Goal: Task Accomplishment & Management: Manage account settings

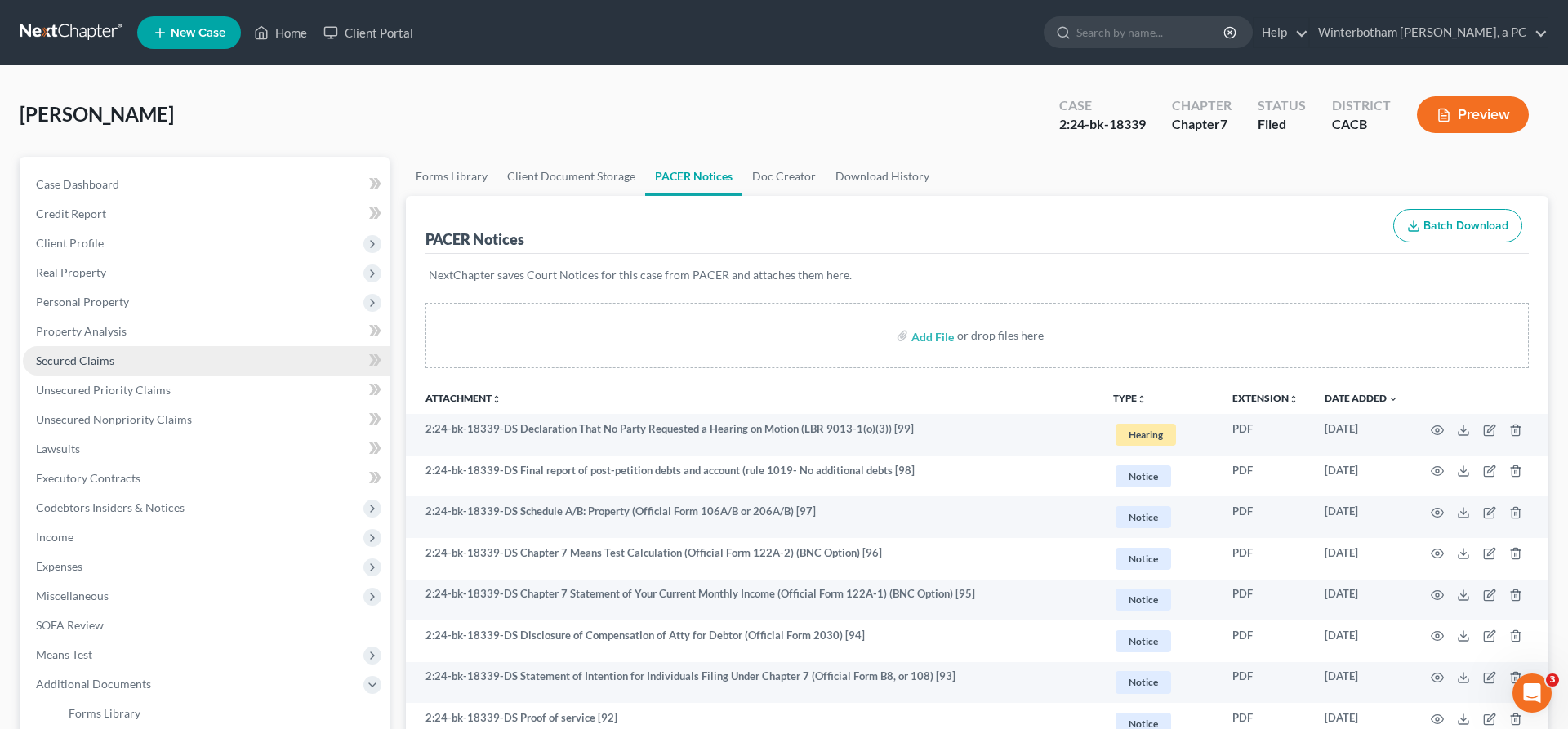
click at [87, 346] on link "Secured Claims" at bounding box center [206, 361] width 367 height 30
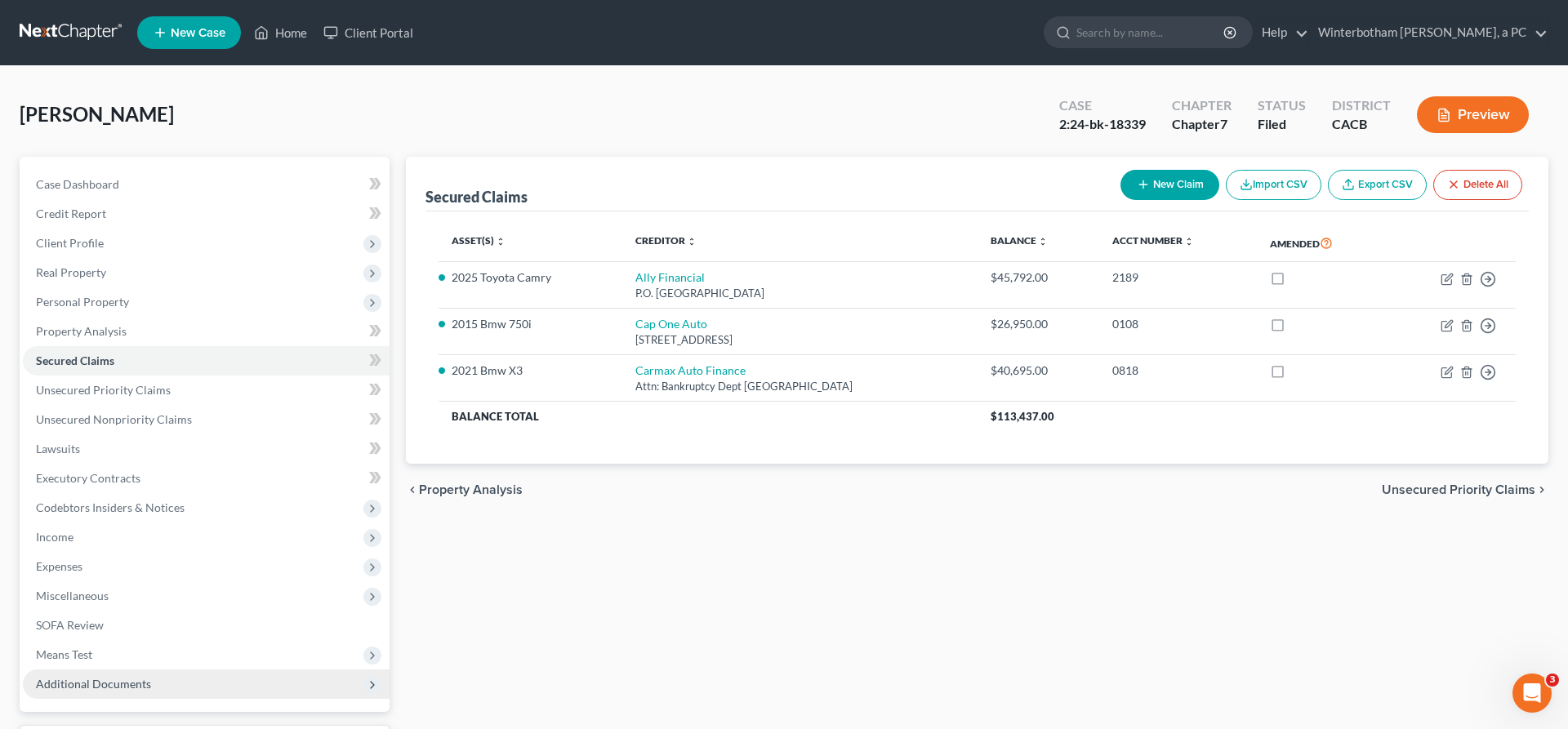
click at [86, 677] on span "Additional Documents" at bounding box center [93, 684] width 115 height 14
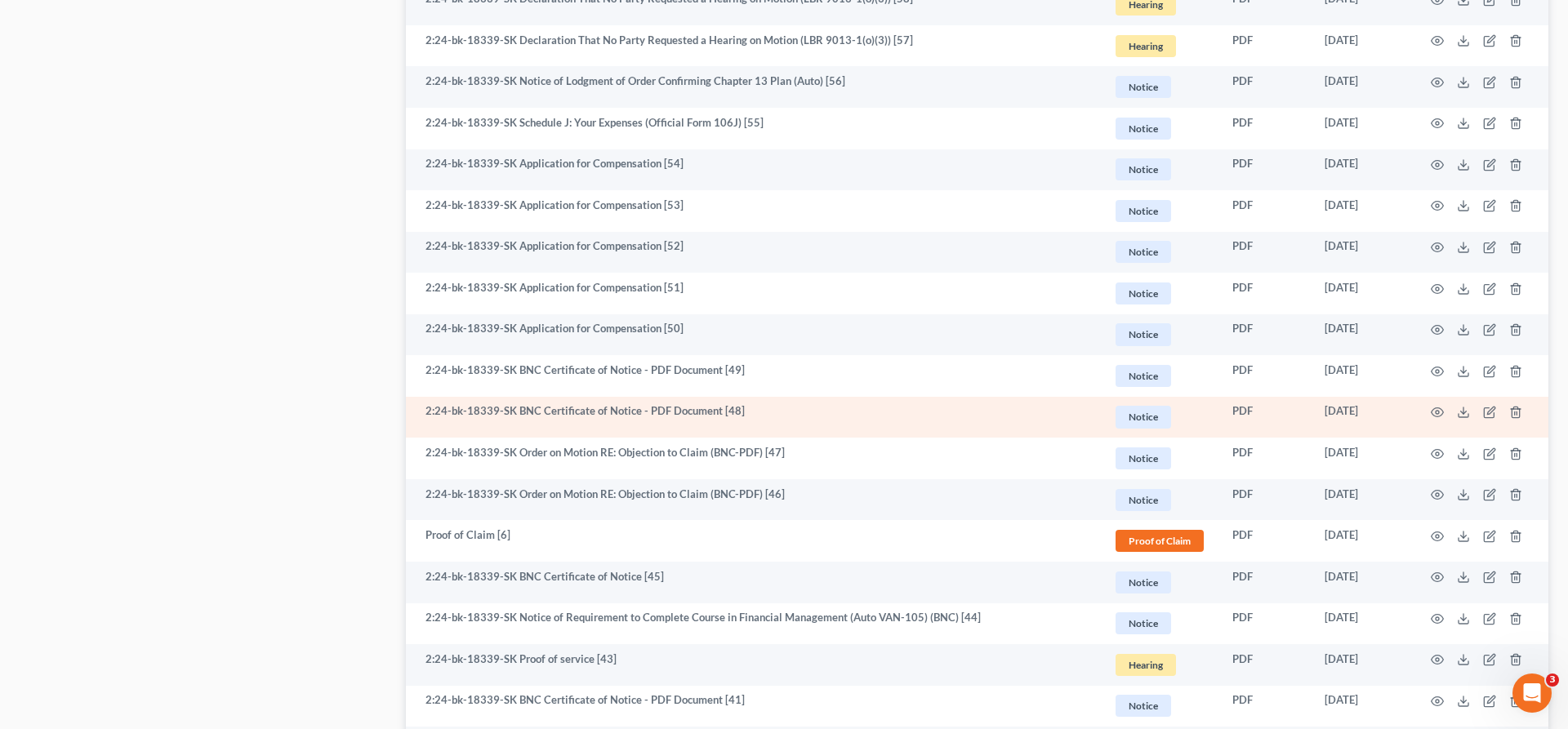
scroll to position [2257, 0]
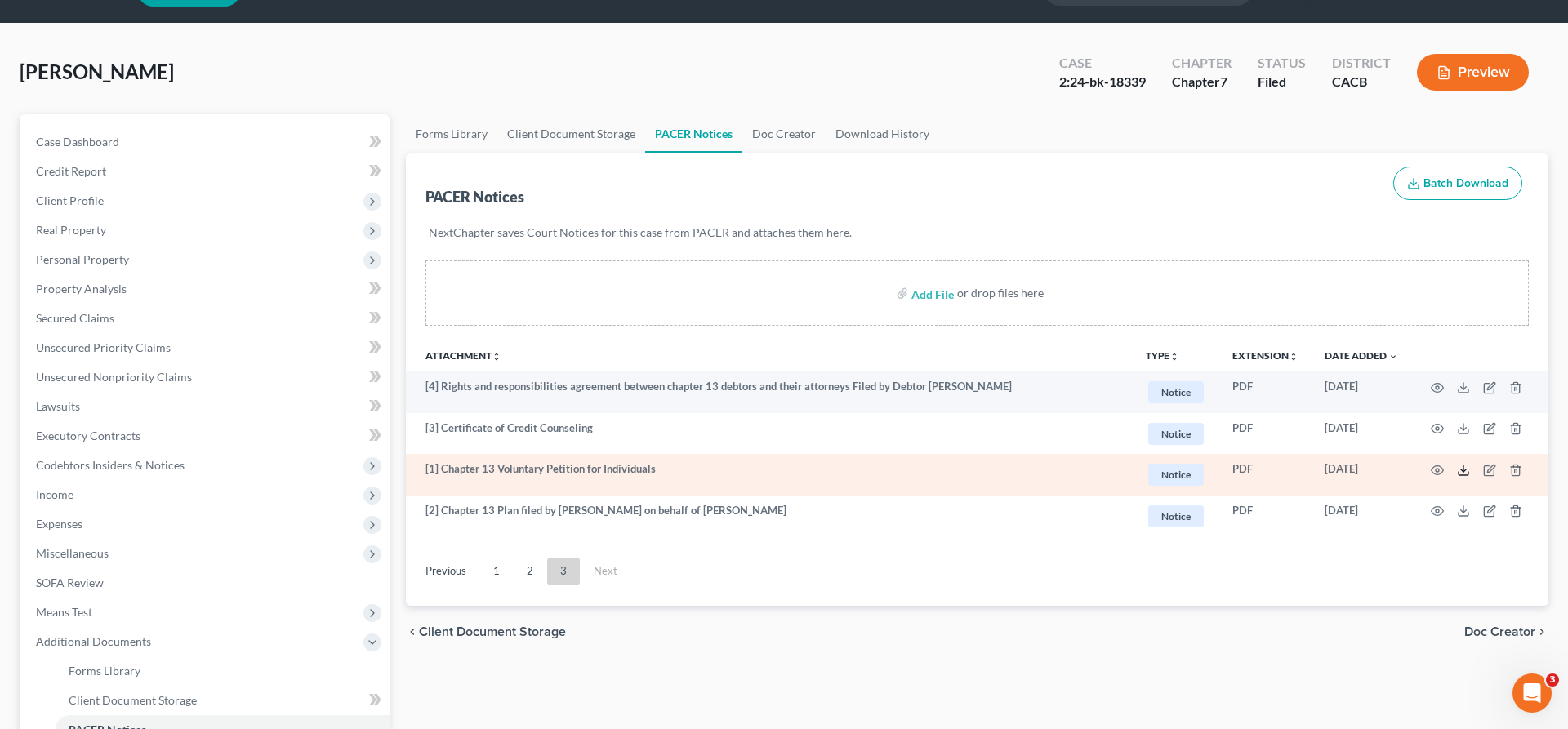
click at [1470, 464] on icon at bounding box center [1463, 471] width 13 height 13
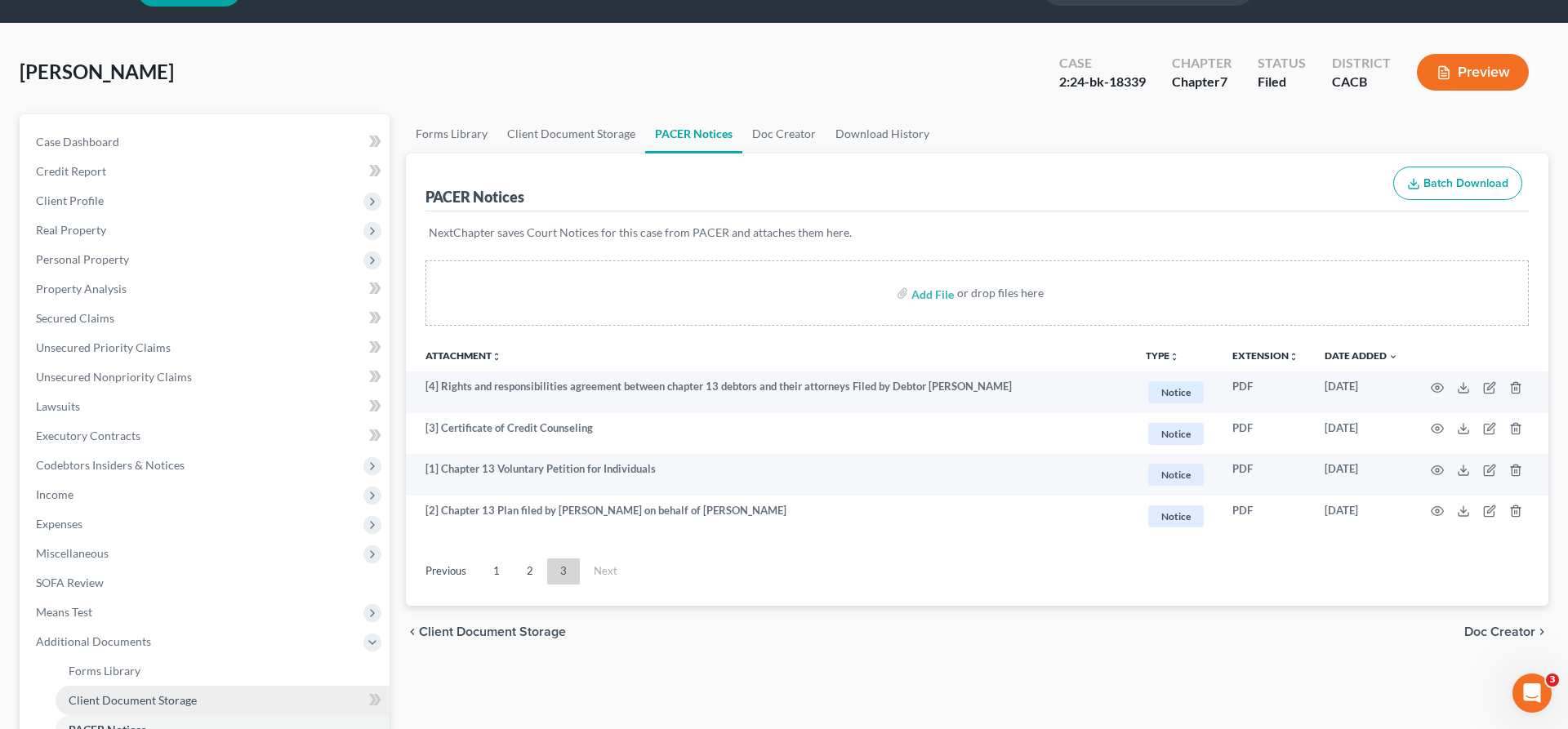
click at [130, 693] on span "Client Document Storage" at bounding box center [133, 699] width 128 height 14
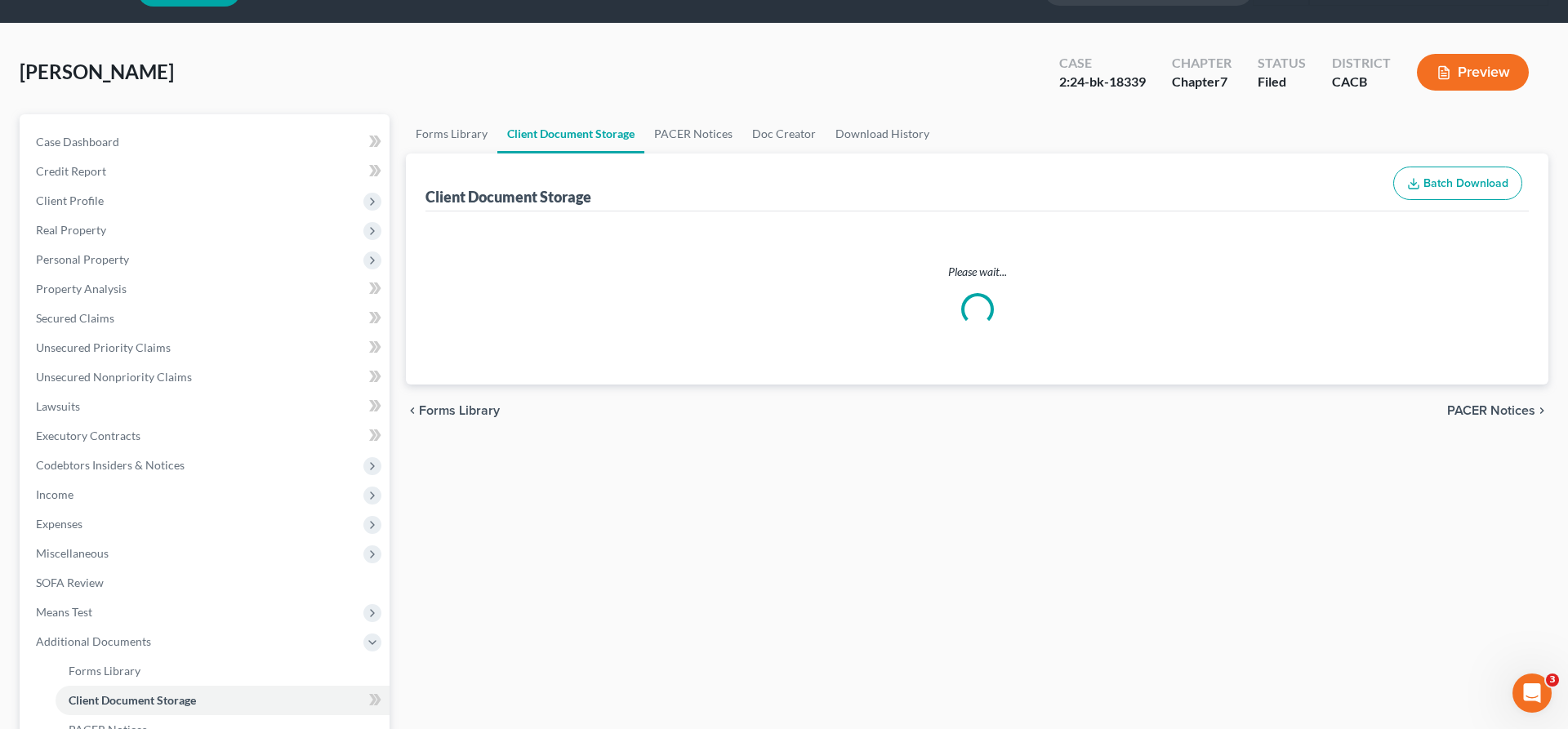
scroll to position [15, 0]
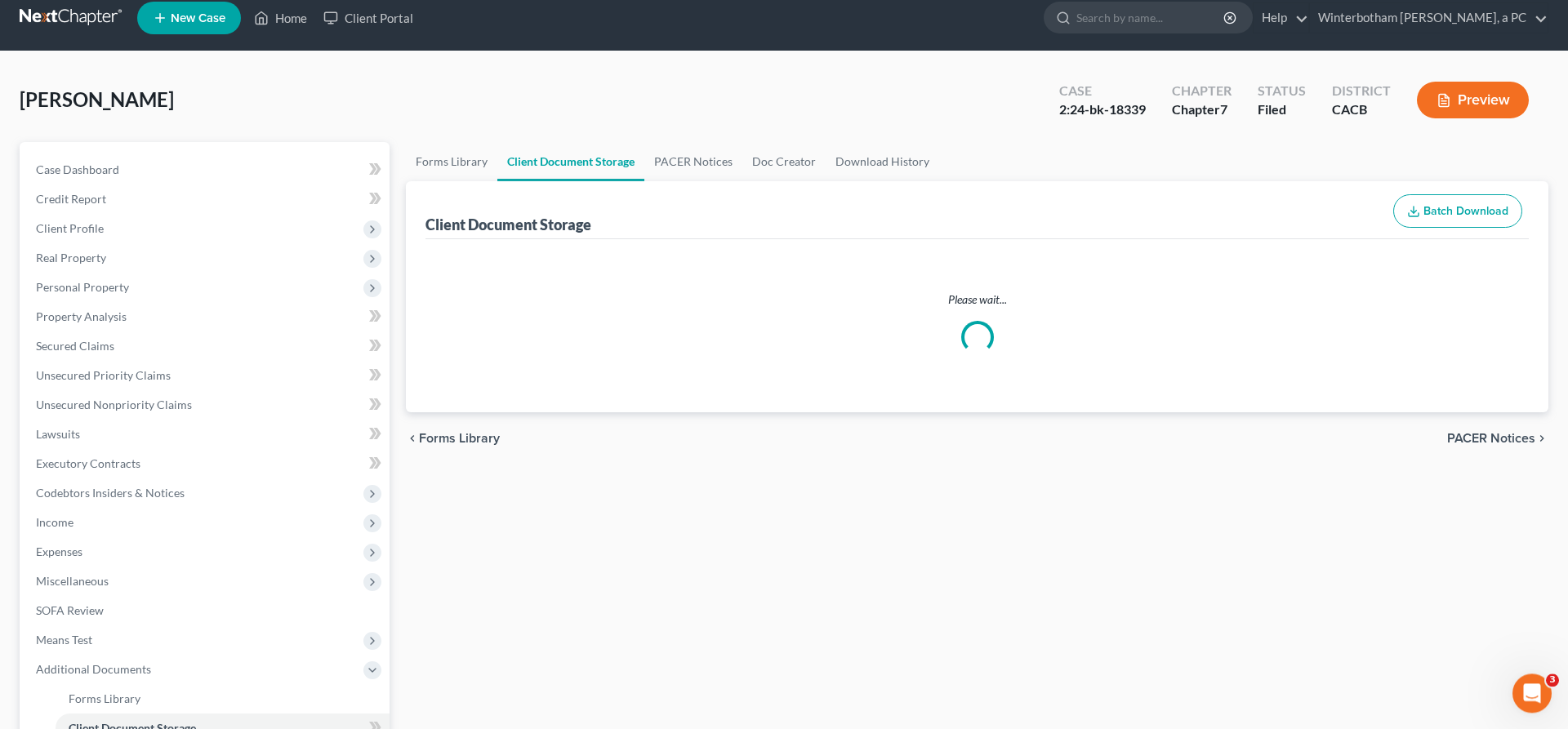
select select "41"
select select "19"
select select "30"
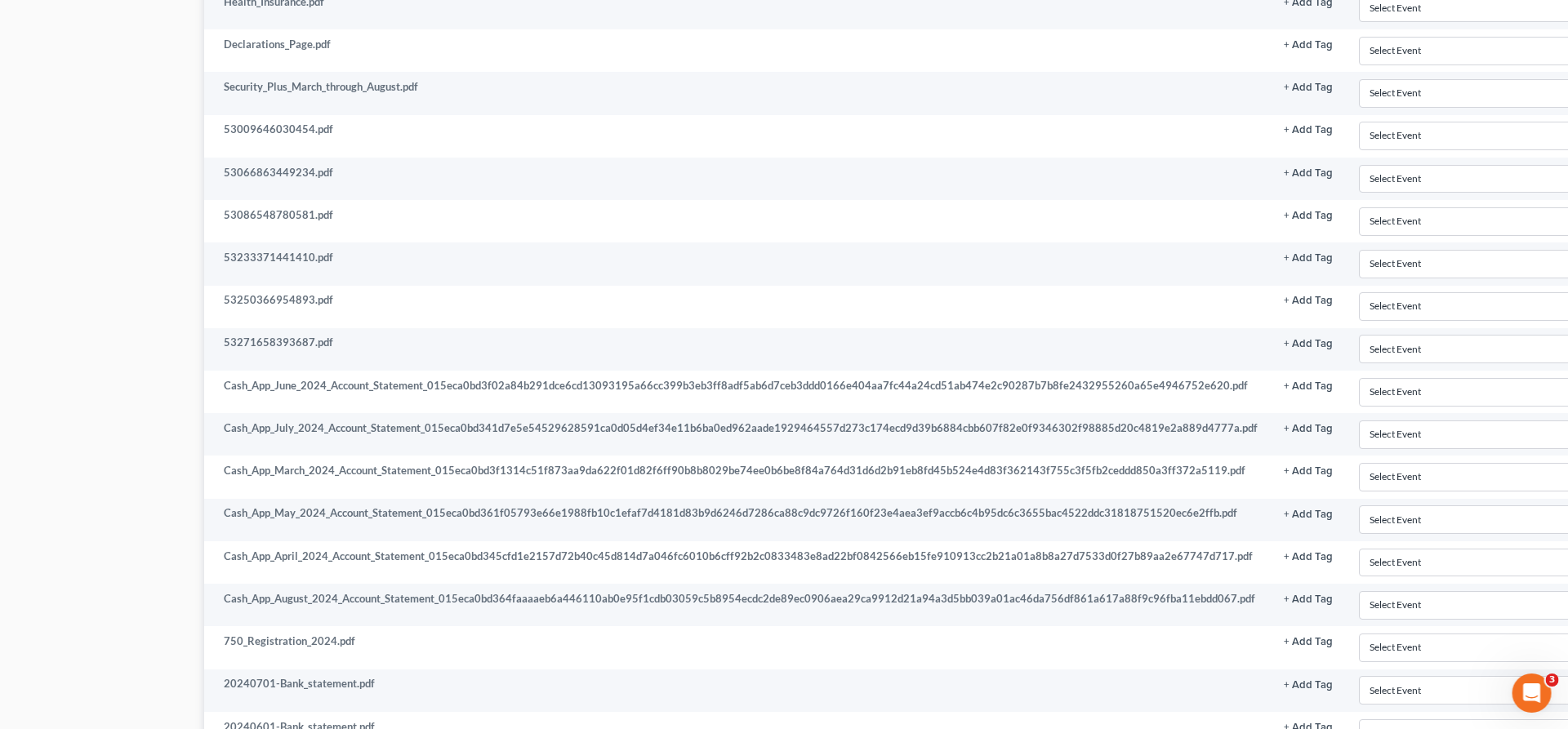
scroll to position [960, 222]
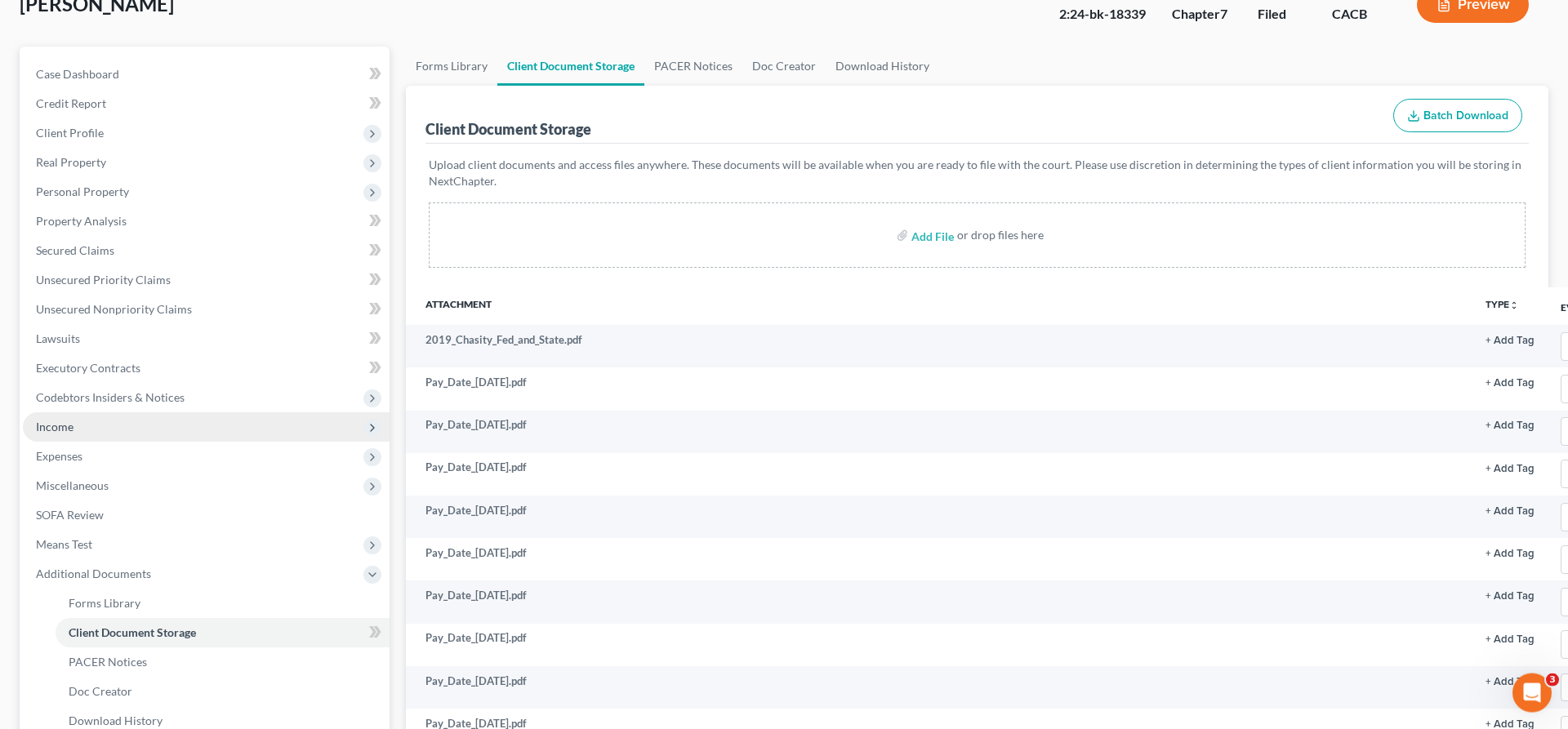
scroll to position [69, 0]
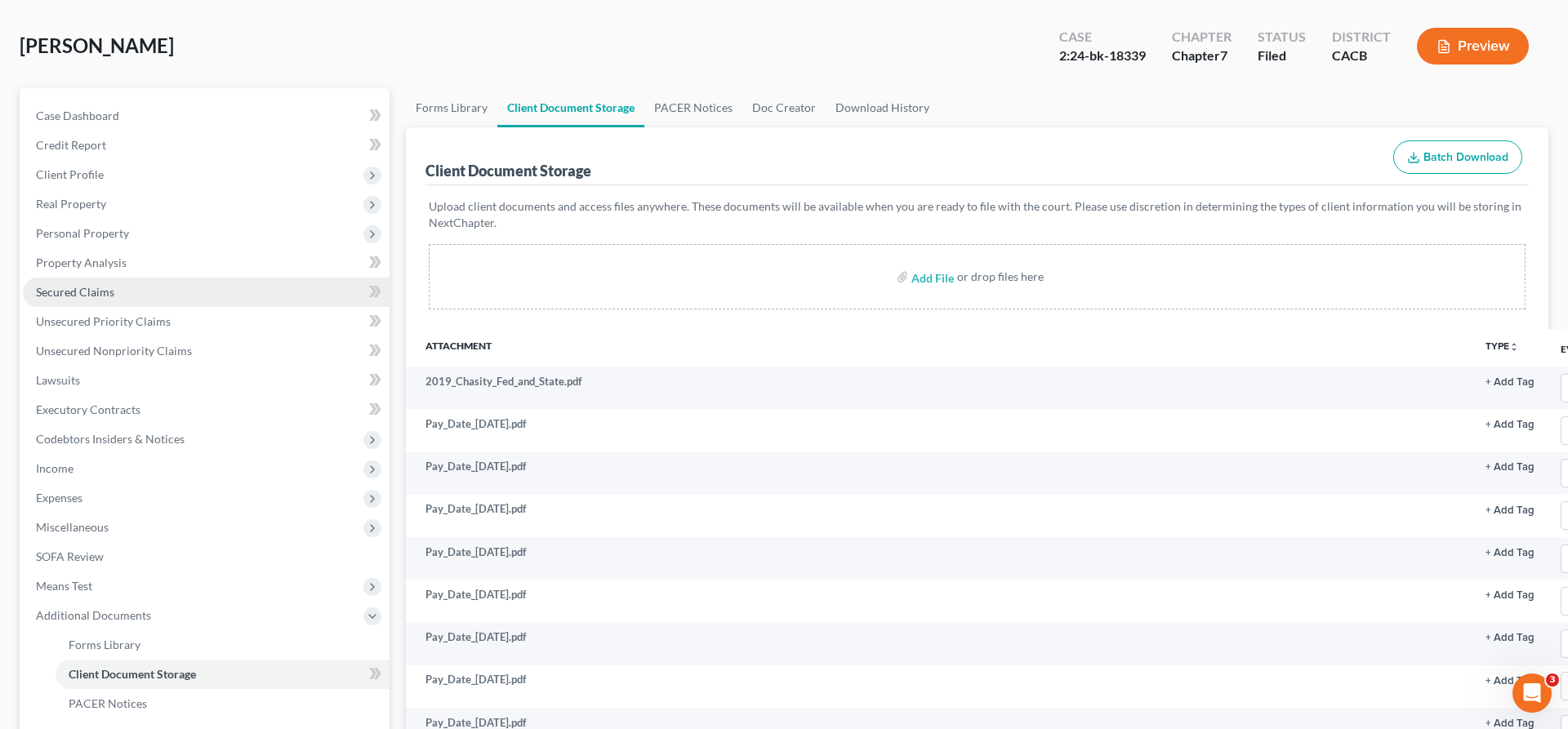
click at [177, 278] on link "Secured Claims" at bounding box center [206, 293] width 367 height 30
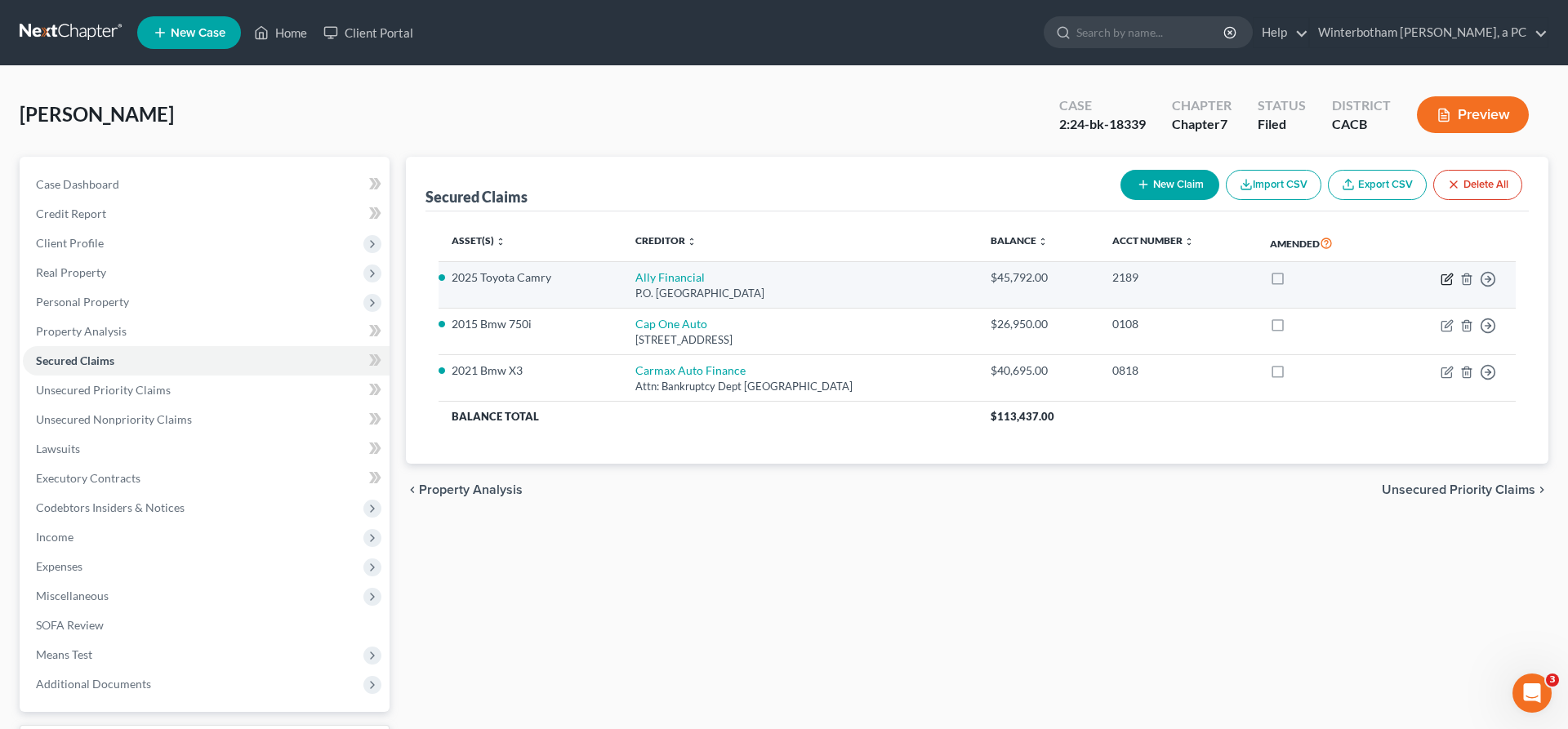
click at [1454, 273] on icon "button" at bounding box center [1447, 280] width 13 height 13
select select "28"
select select "2"
select select "0"
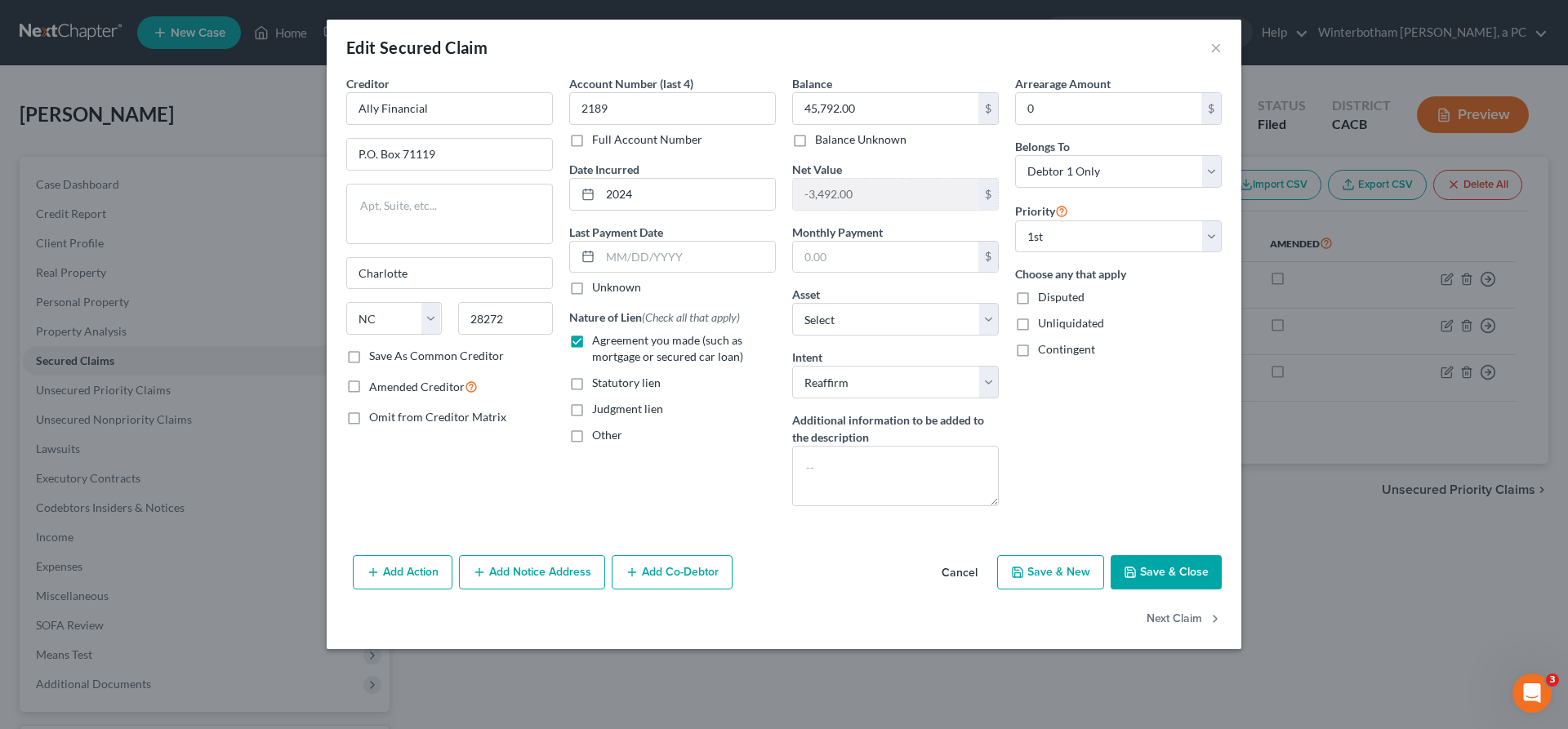
click at [1110, 555] on button "Save & Close" at bounding box center [1165, 572] width 111 height 34
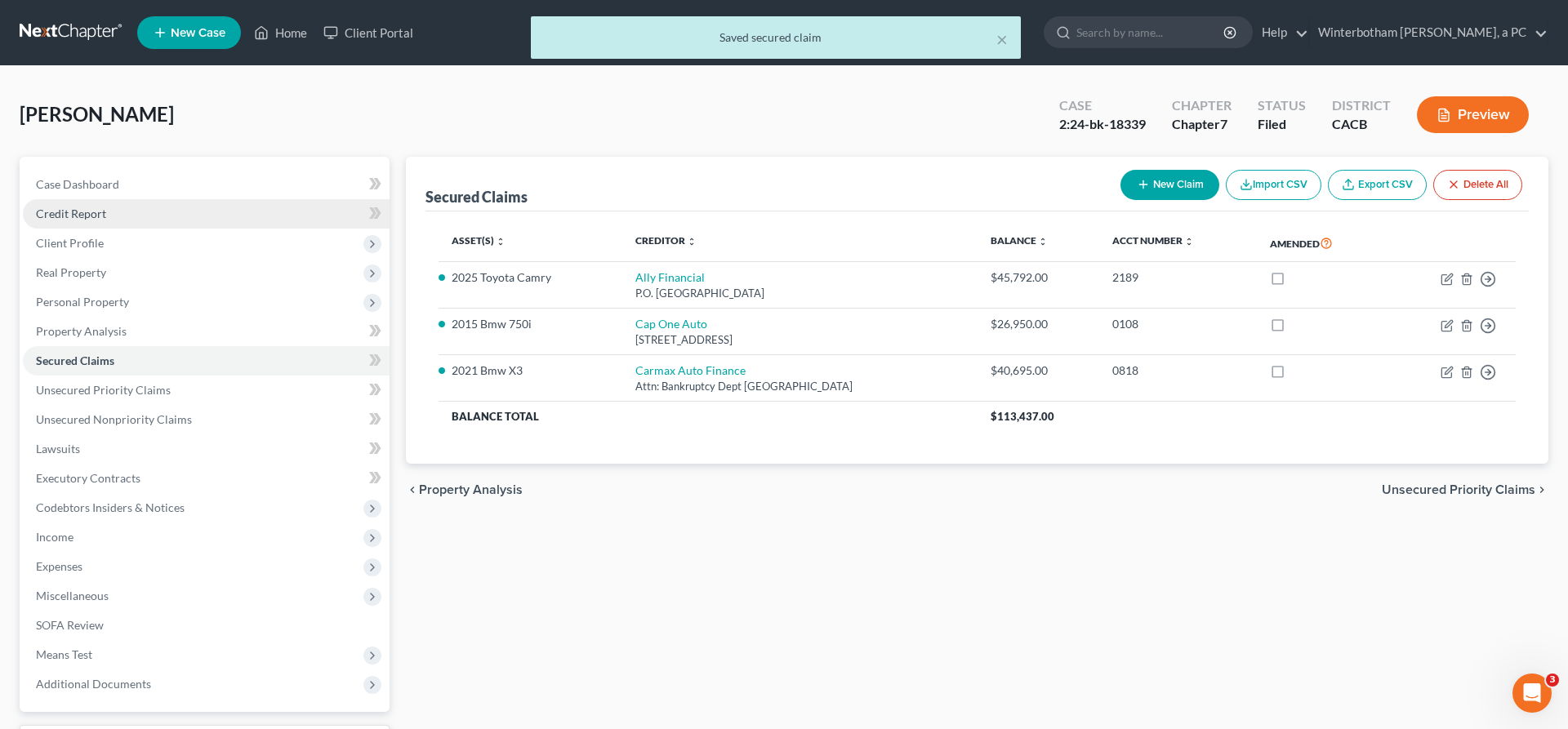
click at [74, 199] on link "Credit Report" at bounding box center [206, 214] width 367 height 30
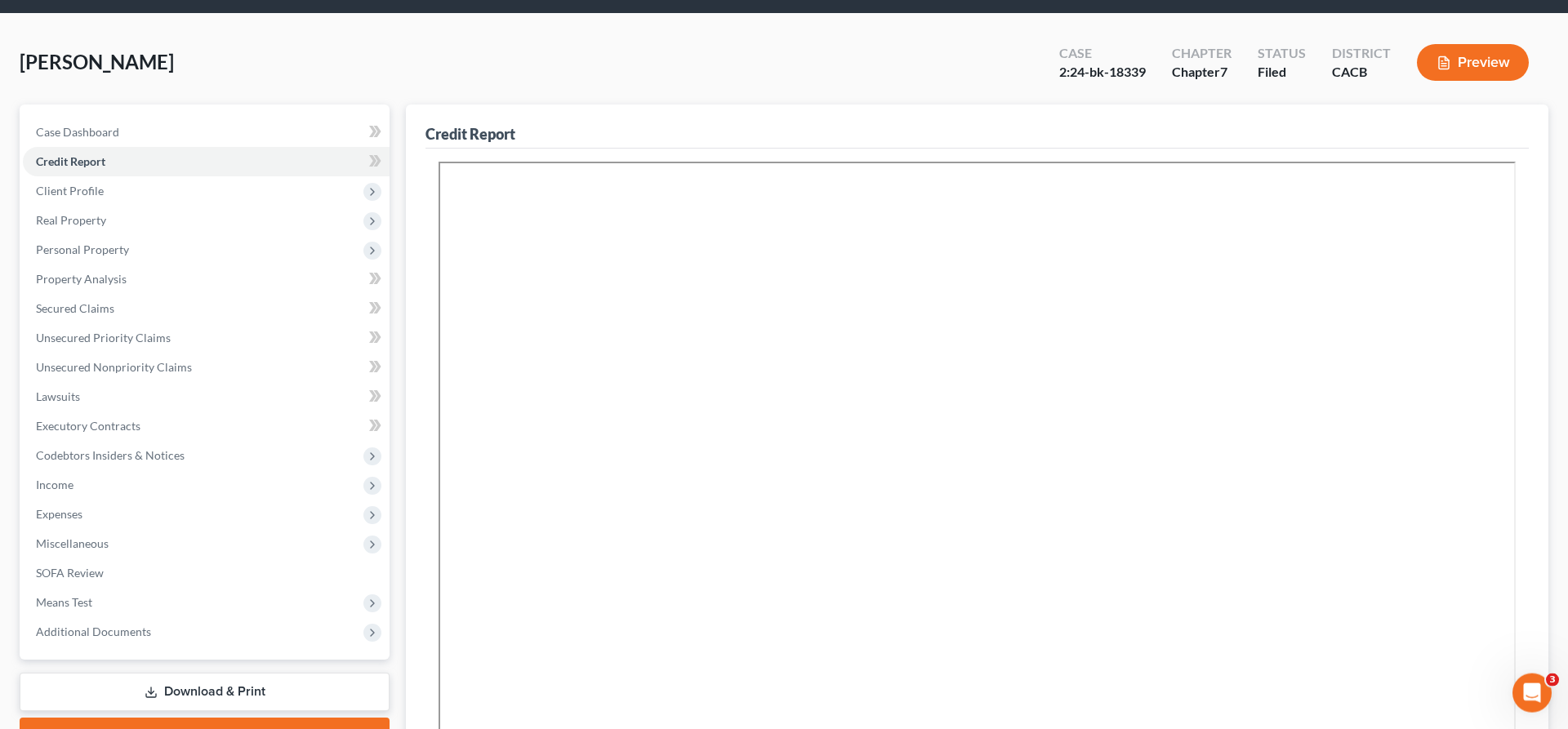
scroll to position [69, 0]
